Goal: Task Accomplishment & Management: Manage account settings

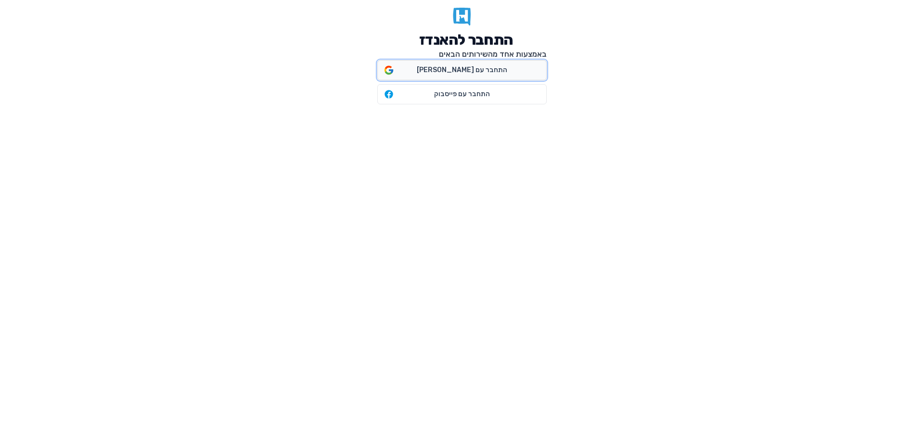
click at [466, 70] on span "התחבר עם [PERSON_NAME]" at bounding box center [462, 70] width 90 height 10
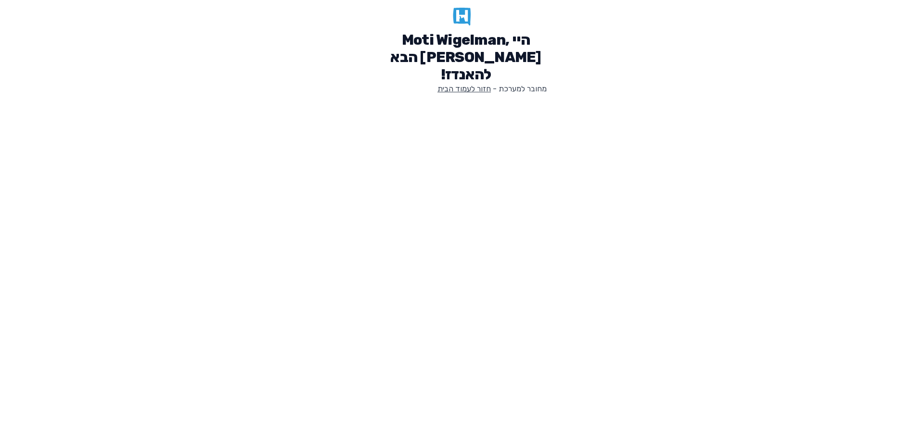
click at [456, 84] on link "חזור לעמוד הבית" at bounding box center [463, 88] width 53 height 9
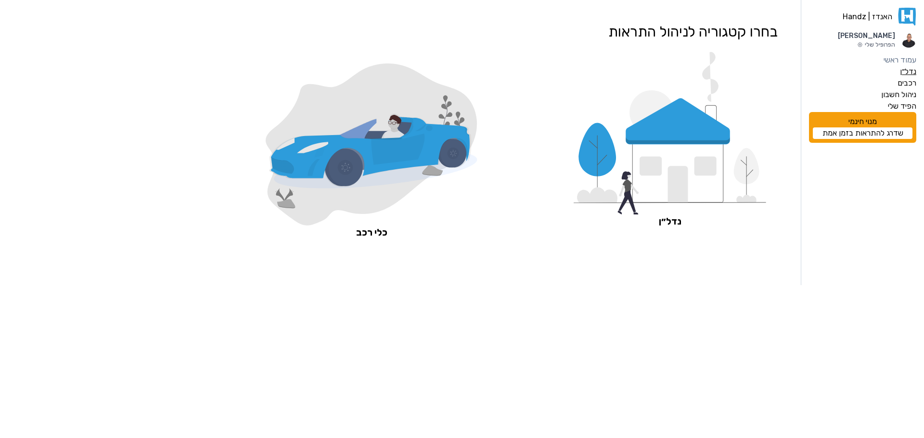
click at [905, 72] on label "נדל״ן" at bounding box center [908, 72] width 16 height 12
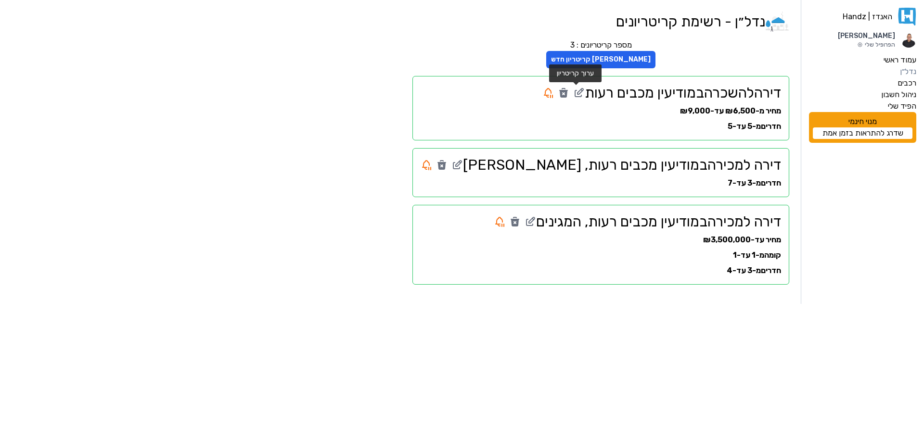
click at [577, 93] on icon at bounding box center [580, 92] width 6 height 6
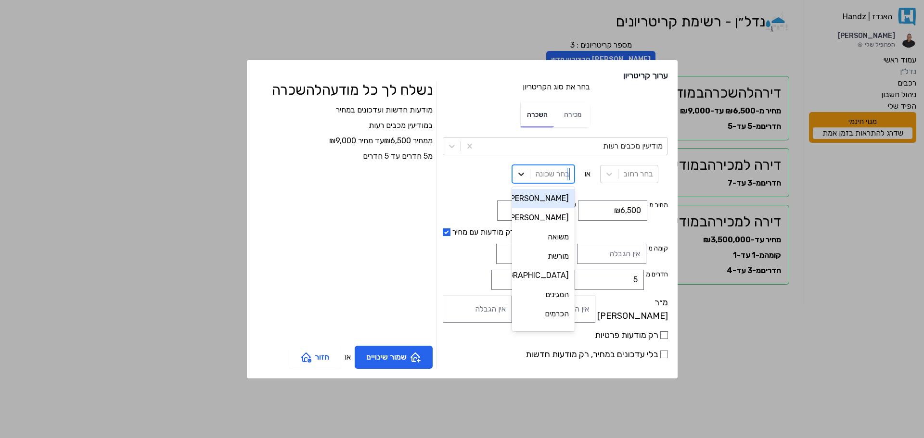
click at [516, 174] on icon at bounding box center [521, 174] width 10 height 10
click at [523, 242] on div "שאר העיר" at bounding box center [543, 245] width 63 height 19
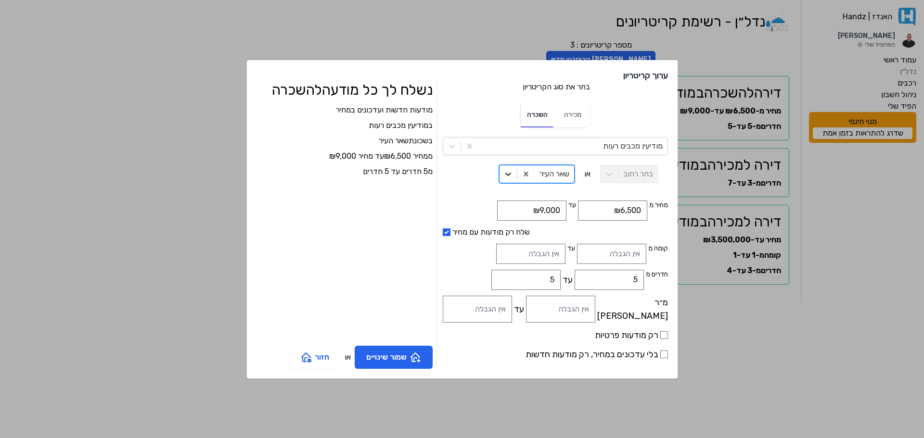
click at [505, 173] on icon at bounding box center [508, 174] width 6 height 3
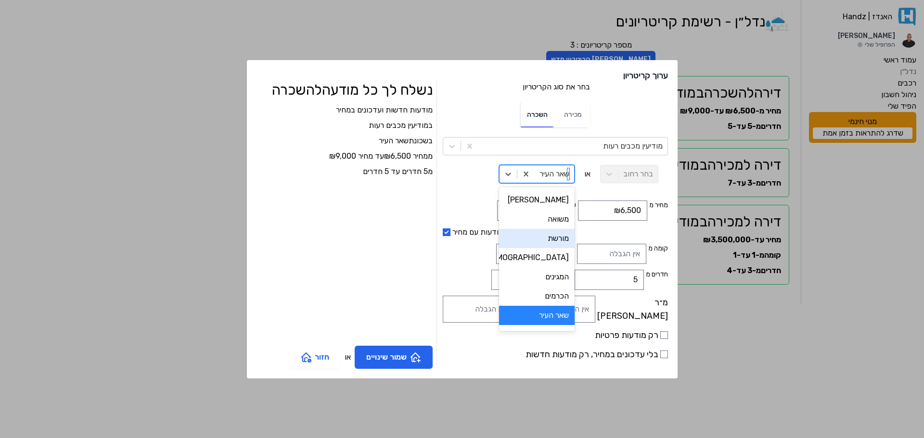
scroll to position [114, 0]
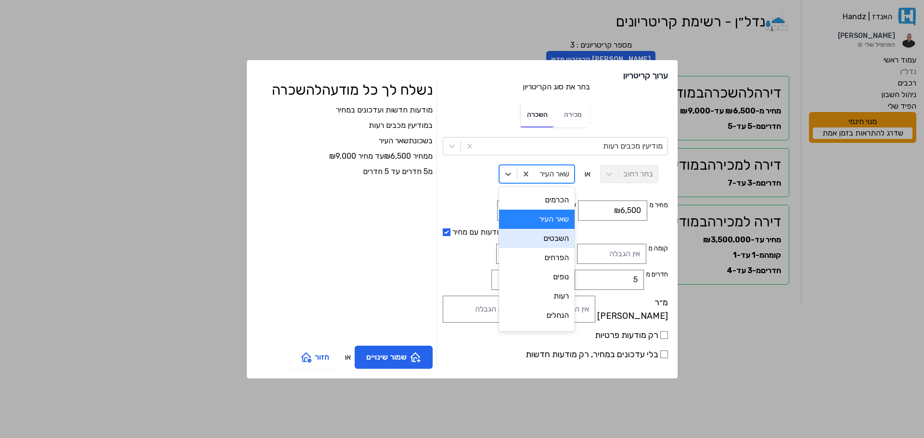
click at [342, 239] on div "מודעות חדשות ועדכונים במחיר ב מודיעין מכבים רעות בשכונת שאר העיר ממחיר ₪6,500 ע…" at bounding box center [344, 222] width 176 height 236
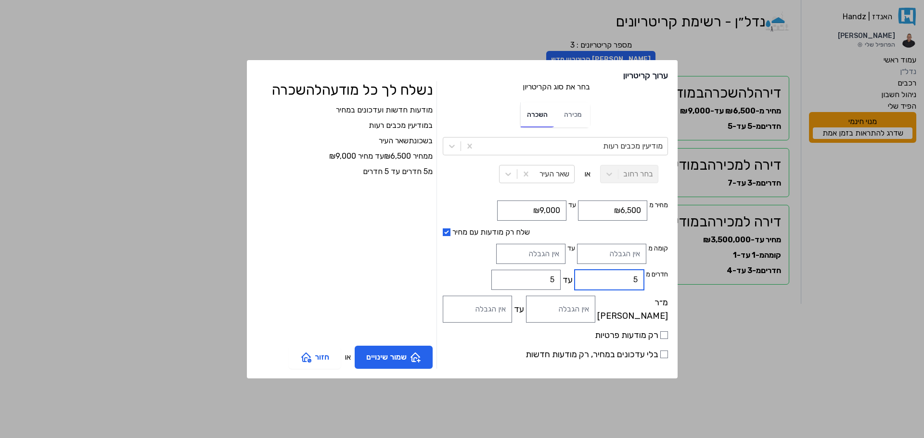
click at [610, 282] on input "5" at bounding box center [608, 280] width 69 height 20
type input "3"
click at [427, 368] on button "שמור שינויים" at bounding box center [394, 357] width 78 height 23
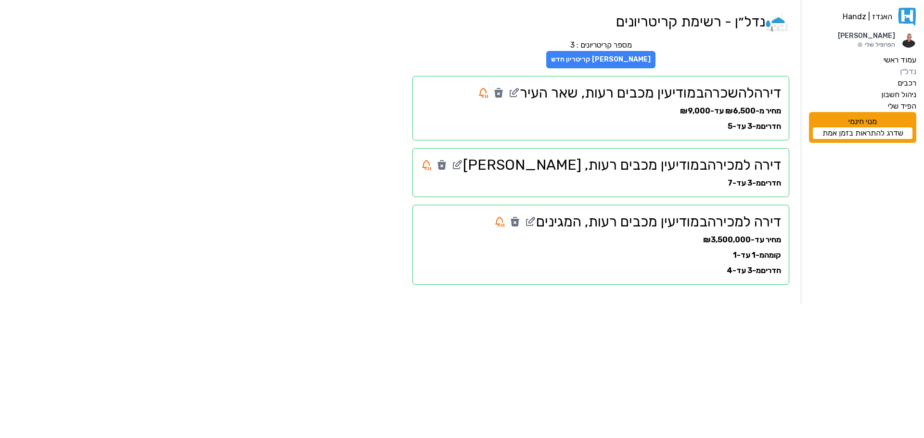
click at [624, 62] on button "צור קריטריון חדש" at bounding box center [600, 59] width 109 height 17
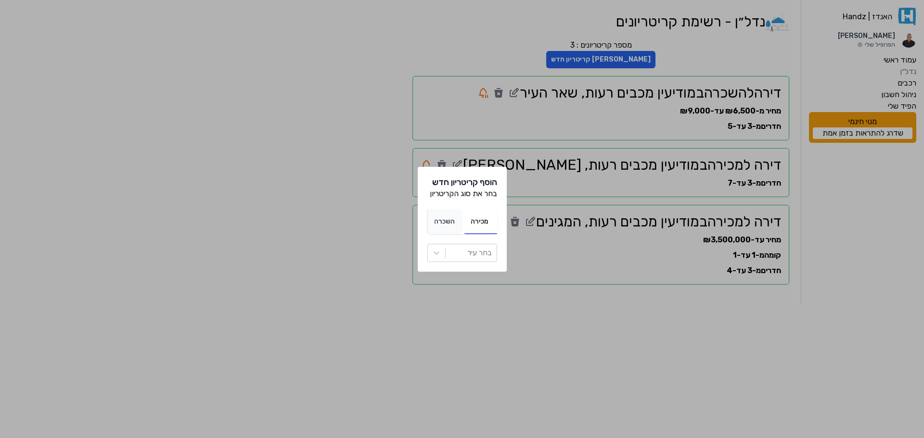
click at [441, 221] on span "השכרה" at bounding box center [444, 221] width 21 height 8
click at [432, 255] on icon at bounding box center [437, 253] width 10 height 10
type input "n"
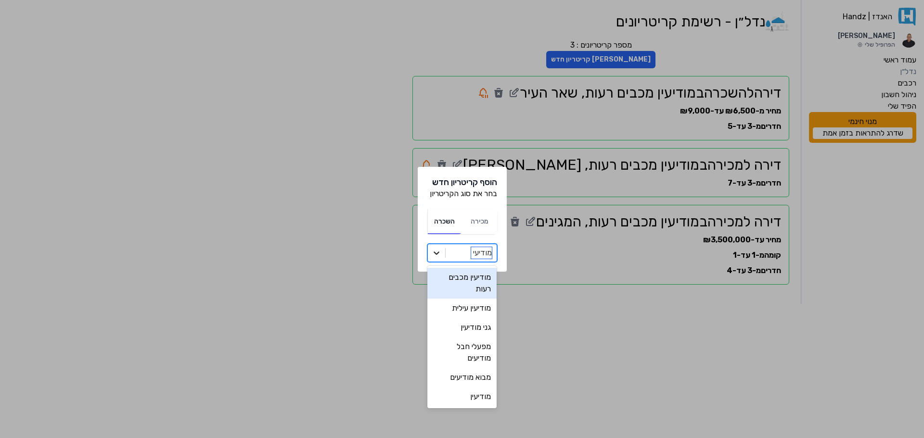
type input "מודיעין"
click at [469, 275] on div "מודיעין מכבים רעות" at bounding box center [462, 283] width 70 height 31
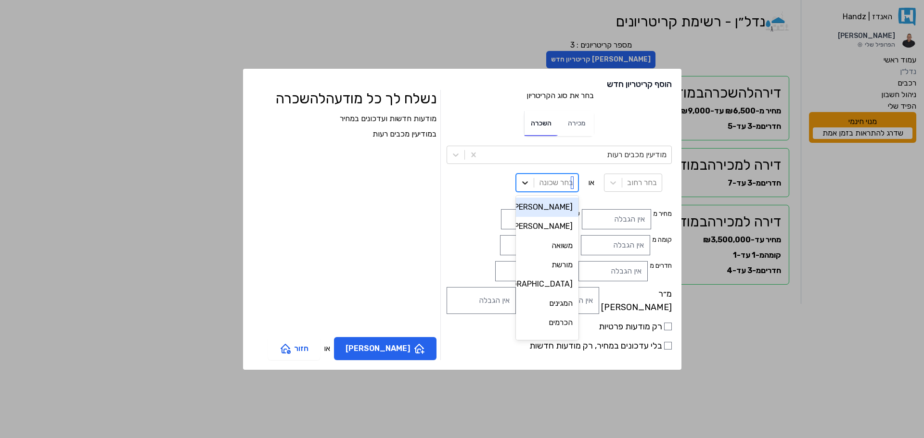
click at [520, 187] on icon at bounding box center [525, 183] width 10 height 10
click at [516, 297] on div "המגינים" at bounding box center [547, 303] width 63 height 19
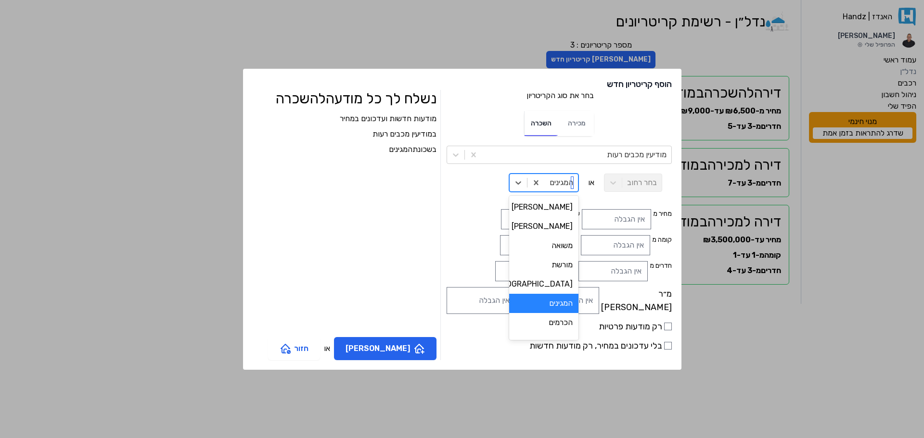
click at [545, 182] on div "המגינים" at bounding box center [561, 182] width 33 height 17
click at [514, 226] on div "אבני חן" at bounding box center [543, 226] width 69 height 19
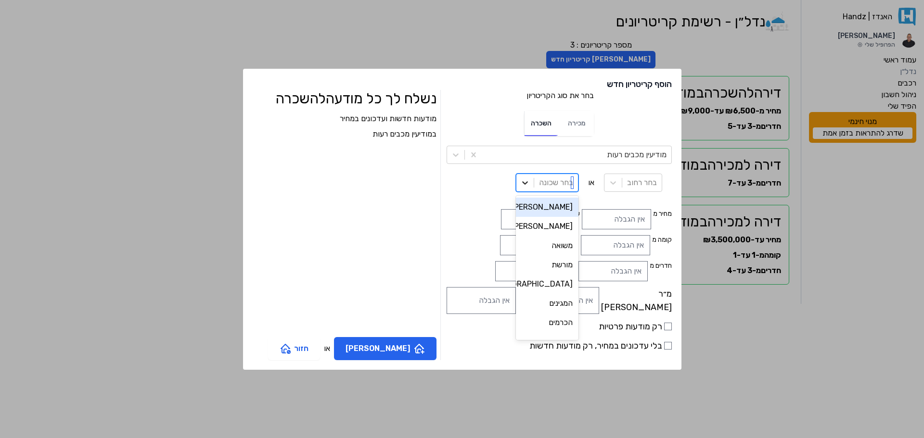
click at [520, 179] on icon at bounding box center [525, 183] width 10 height 10
click at [516, 310] on div "המגינים" at bounding box center [547, 303] width 63 height 19
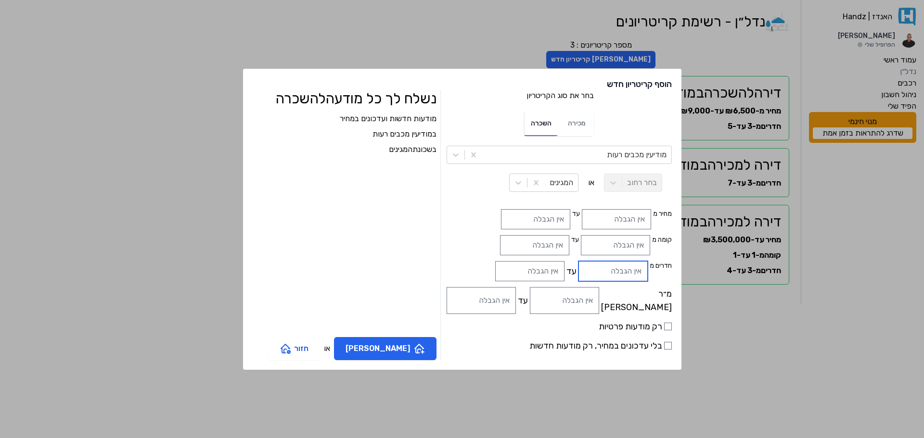
click at [602, 275] on input "חדרים מ" at bounding box center [612, 271] width 69 height 20
type input "4.5"
click at [496, 267] on input "עד" at bounding box center [529, 271] width 69 height 20
type input "6"
click at [408, 275] on div "מודעות חדשות ועדכונים במחיר ב מודיעין מכבים רעות בשכונת המגינים מ4.5 חדרים עד 6…" at bounding box center [345, 222] width 184 height 218
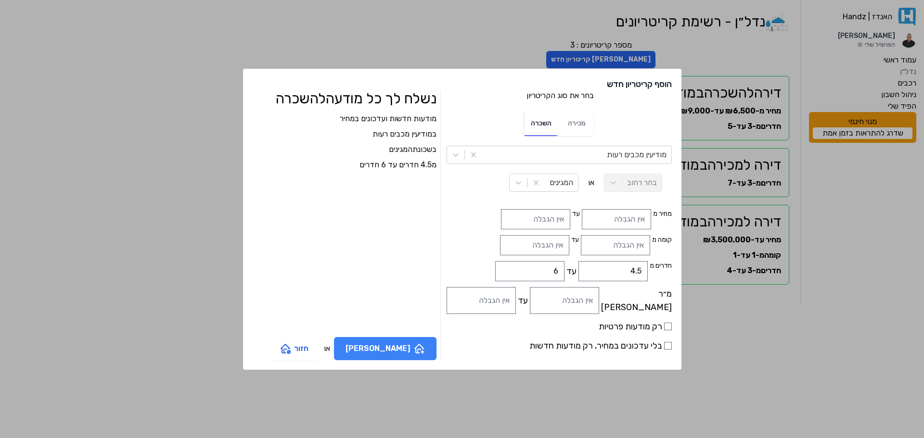
click at [429, 353] on button "צור קריטריון" at bounding box center [385, 348] width 102 height 23
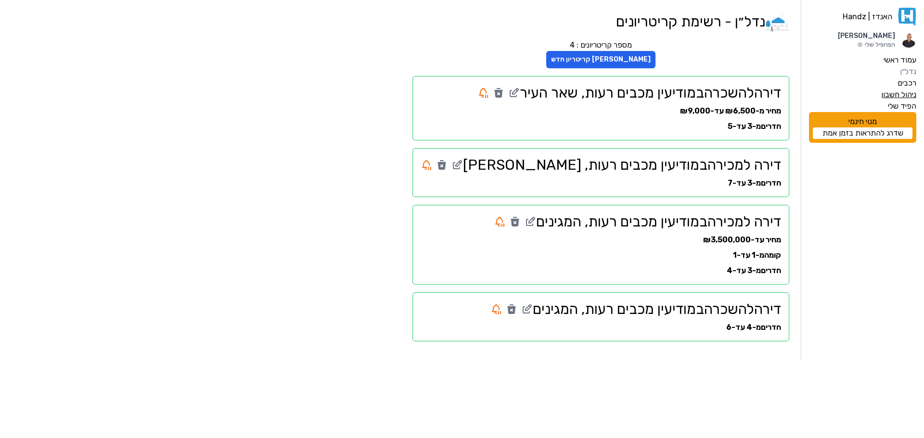
click at [903, 94] on label "ניהול חשבון" at bounding box center [898, 95] width 35 height 12
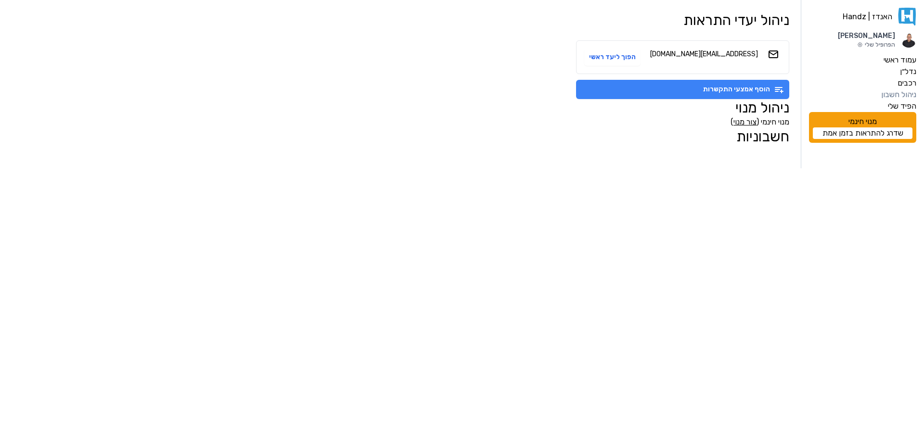
click at [684, 91] on button "הוסף אמצעי התקשרות" at bounding box center [682, 89] width 213 height 19
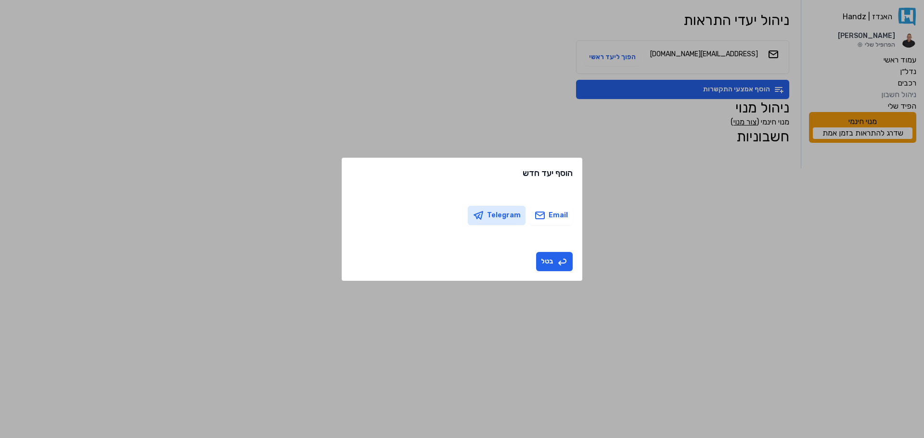
click at [491, 220] on button "Telegram" at bounding box center [497, 215] width 58 height 19
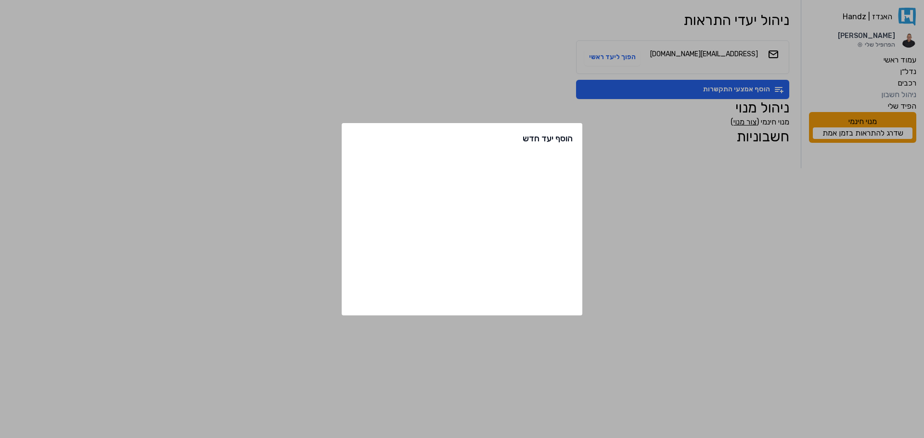
click at [432, 181] on div "הוסף יעד חדש" at bounding box center [462, 219] width 241 height 192
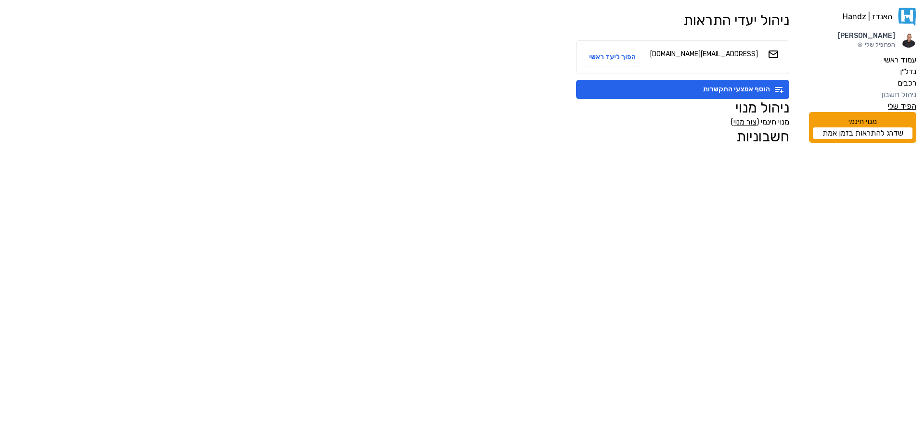
click at [906, 107] on label "הפיד שלי" at bounding box center [902, 107] width 28 height 12
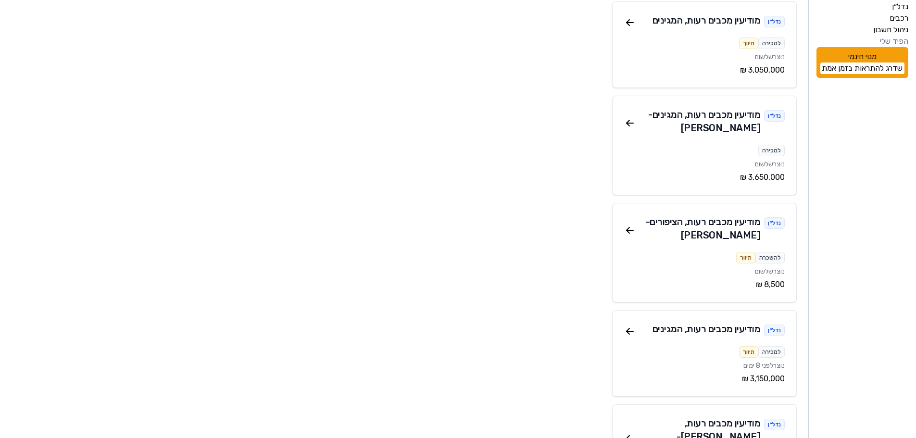
scroll to position [17, 0]
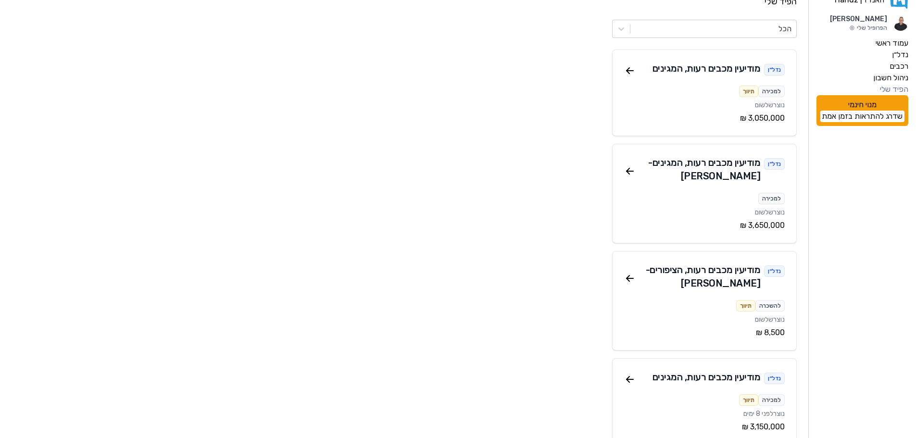
click at [774, 270] on div "נדל״ן" at bounding box center [774, 272] width 21 height 12
click at [629, 279] on icon at bounding box center [630, 279] width 12 height 12
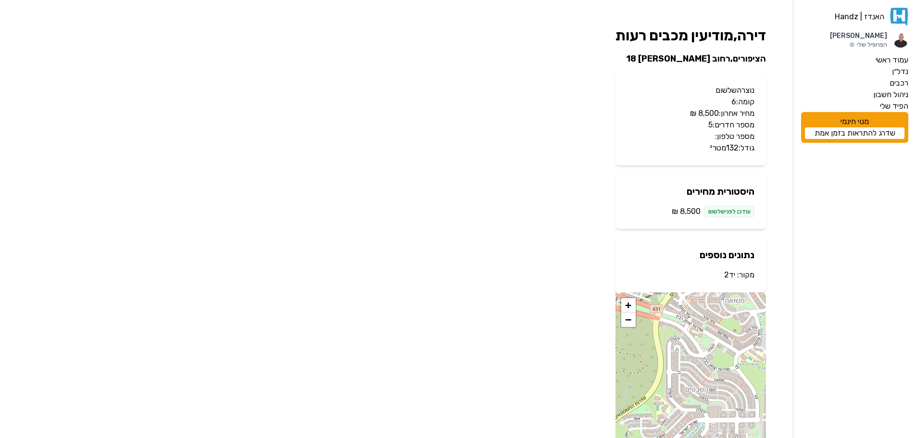
drag, startPoint x: 684, startPoint y: 382, endPoint x: 685, endPoint y: 319, distance: 63.5
click at [685, 319] on div "+ −" at bounding box center [691, 379] width 151 height 175
click at [891, 106] on label "הפיד שלי" at bounding box center [894, 107] width 28 height 12
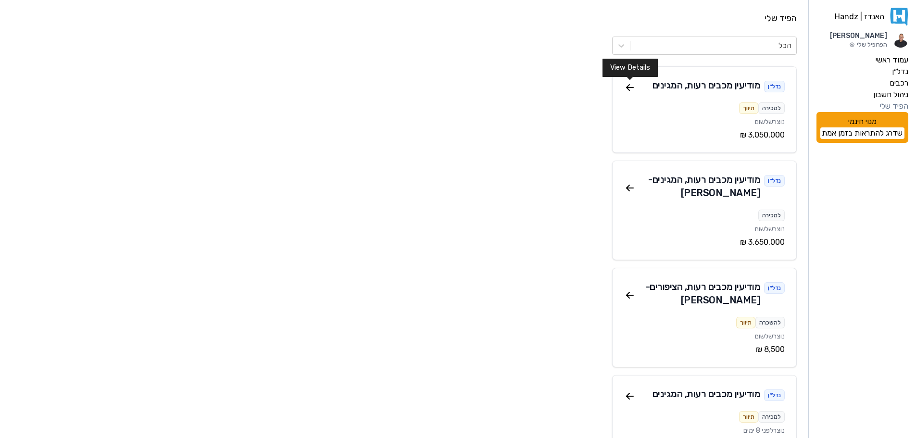
click at [628, 88] on icon at bounding box center [628, 89] width 3 height 3
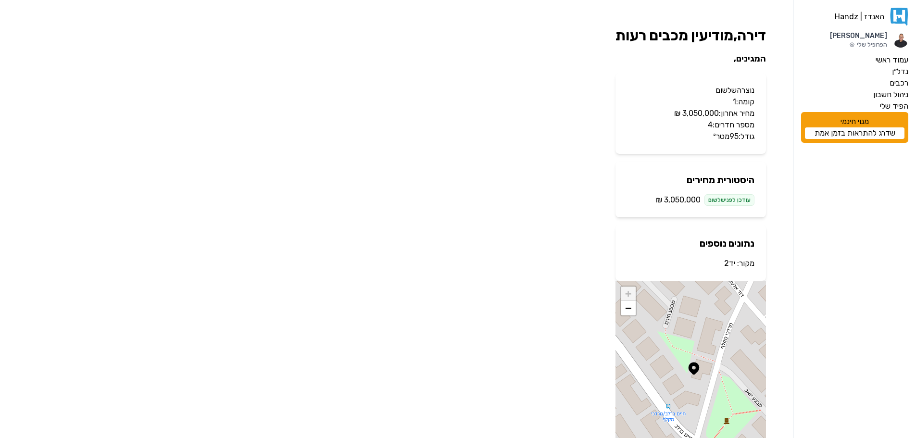
scroll to position [45, 0]
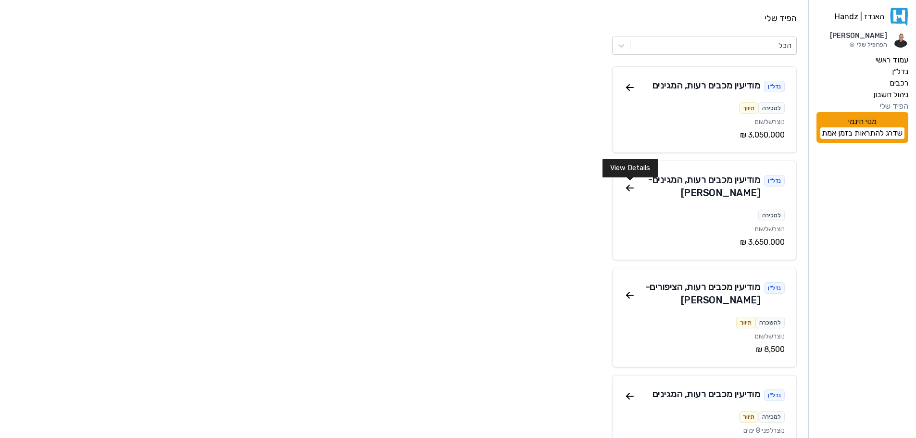
click at [630, 187] on icon at bounding box center [630, 188] width 12 height 12
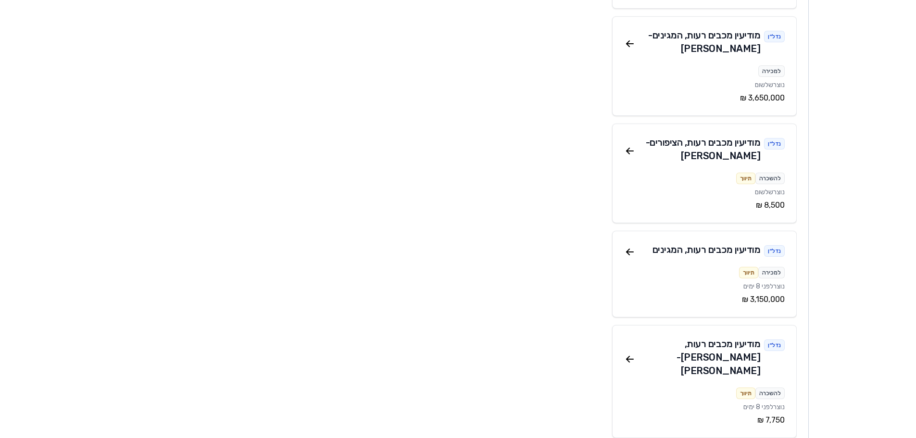
scroll to position [192, 0]
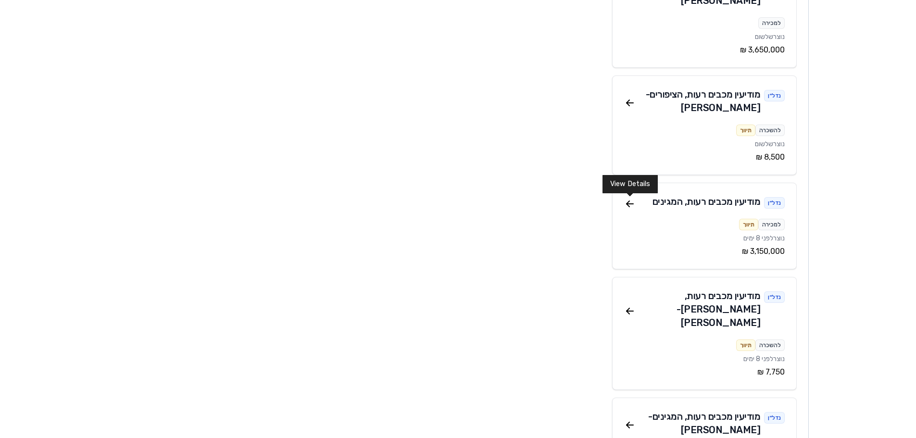
click at [628, 205] on icon at bounding box center [628, 205] width 3 height 3
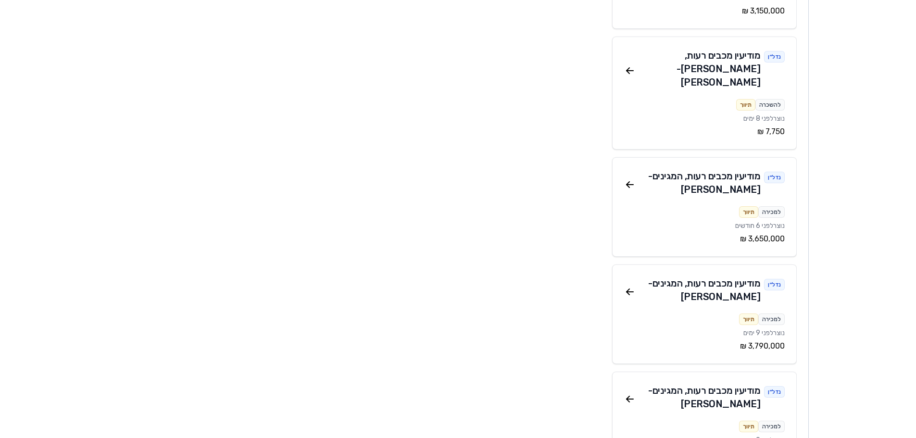
scroll to position [481, 0]
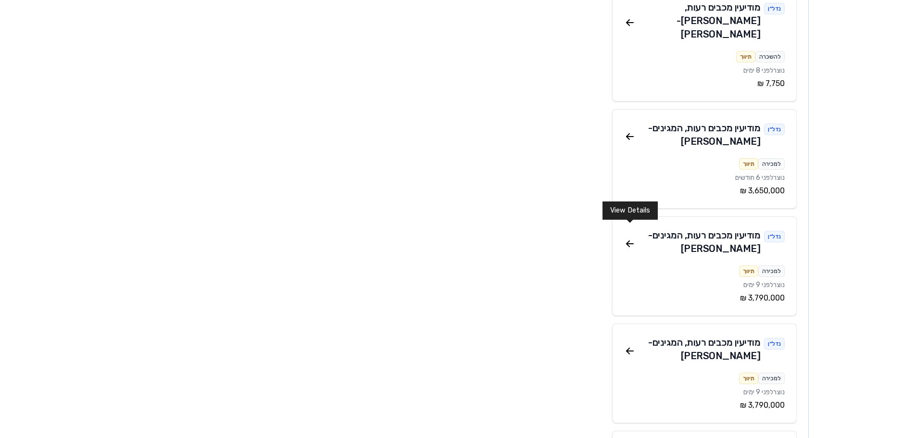
click at [629, 238] on icon at bounding box center [630, 244] width 12 height 12
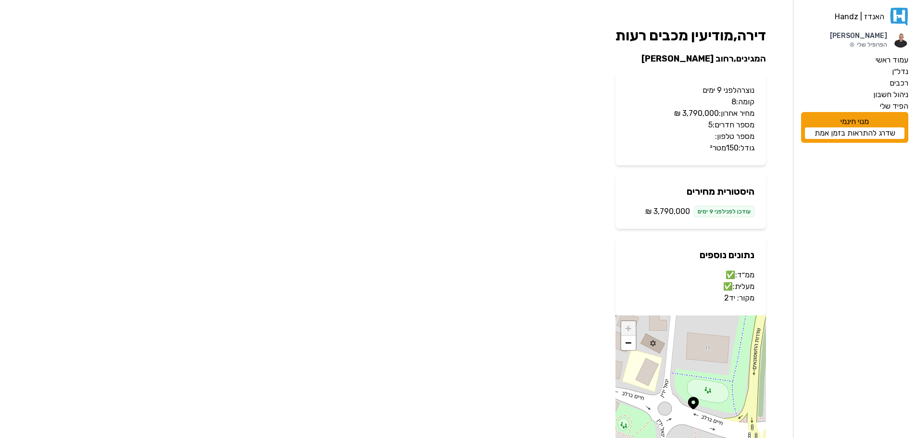
click at [702, 211] on div "עודכן לפני לפני 9 ימים" at bounding box center [724, 212] width 61 height 12
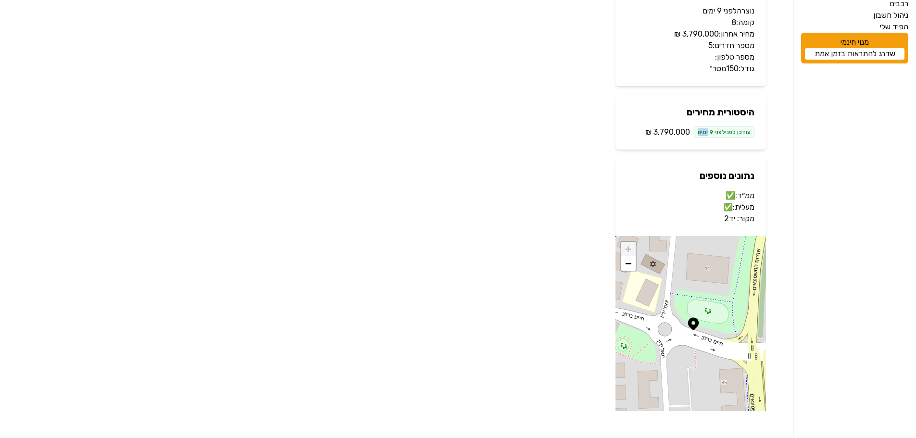
click at [689, 326] on img at bounding box center [693, 324] width 14 height 14
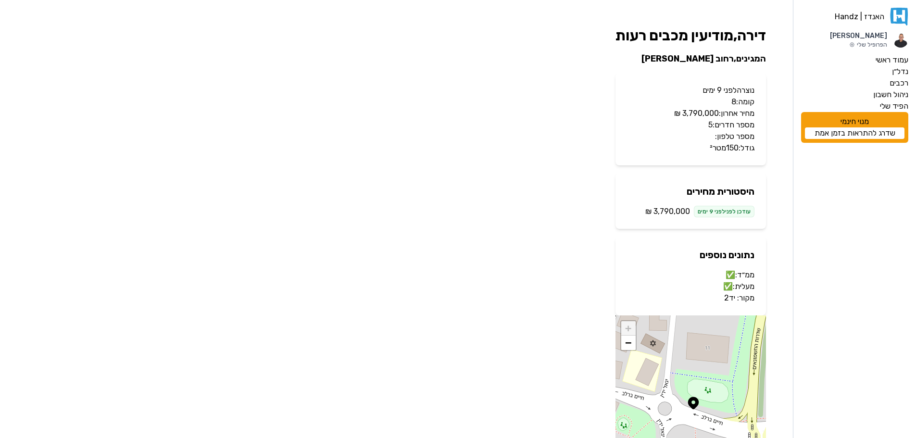
click at [678, 216] on span "‏3,790,000 ‏₪" at bounding box center [668, 212] width 45 height 12
